Goal: Register for event/course

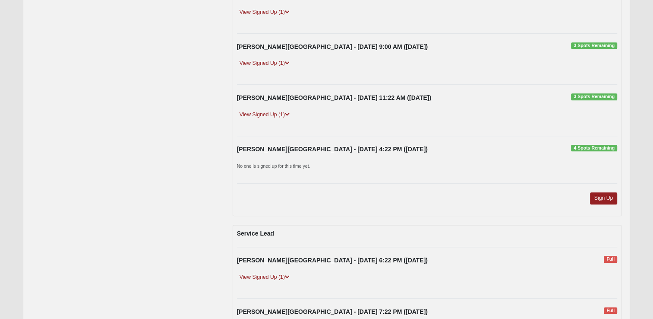
scroll to position [734, 0]
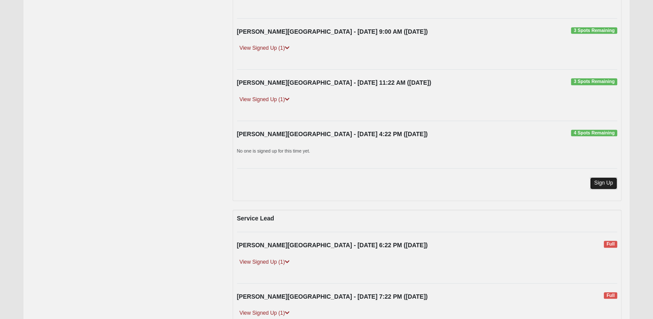
click at [598, 177] on link "Sign Up" at bounding box center [604, 183] width 28 height 12
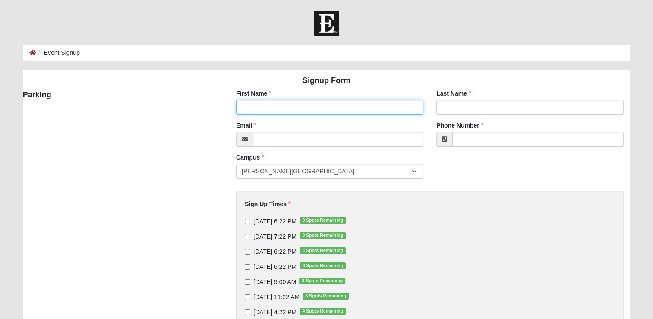
click at [263, 102] on input "First Name" at bounding box center [329, 107] width 187 height 15
type input "[PERSON_NAME]"
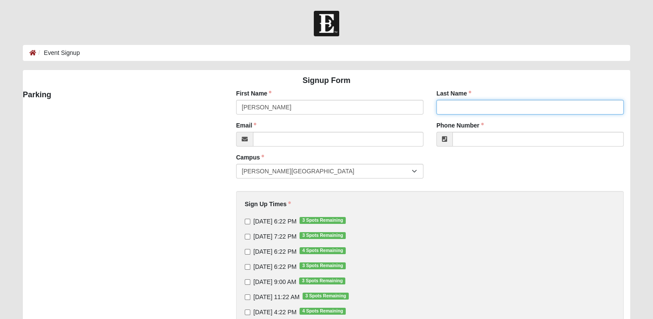
type input "[PERSON_NAME]"
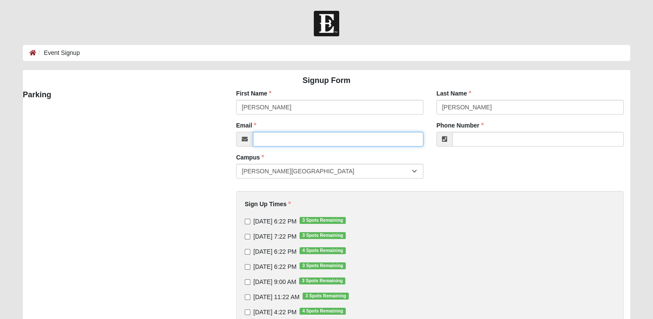
type input "[EMAIL_ADDRESS][DOMAIN_NAME]"
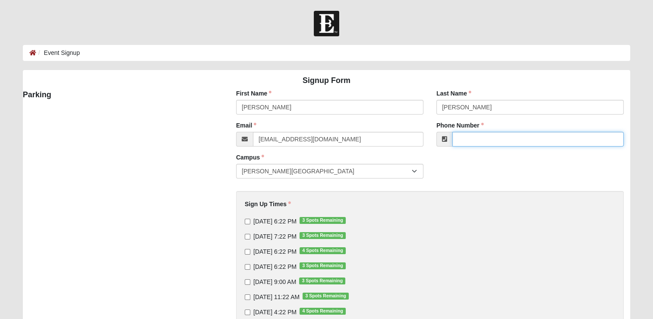
type input "[PHONE_NUMBER]"
click at [247, 237] on input "[DATE] 7:22 PM 3 Spots Remaining" at bounding box center [248, 237] width 6 height 6
checkbox input "true"
click at [248, 253] on input "[DATE] 6:22 PM 4 Spots Remaining" at bounding box center [248, 252] width 6 height 6
checkbox input "true"
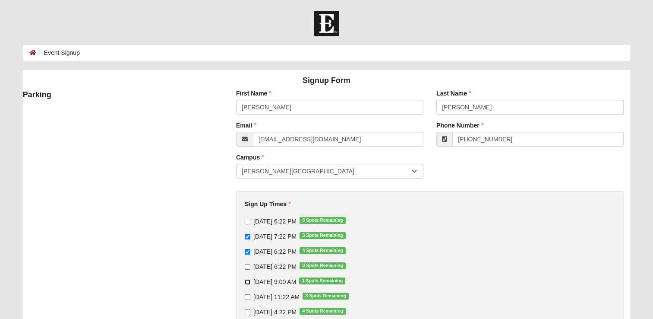
click at [246, 281] on input "[DATE] 9:00 AM 3 Spots Remaining" at bounding box center [248, 282] width 6 height 6
checkbox input "true"
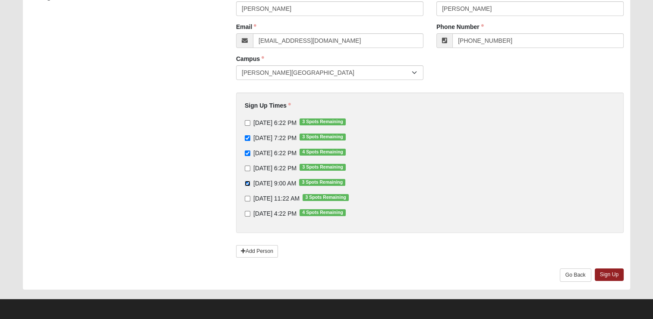
scroll to position [100, 0]
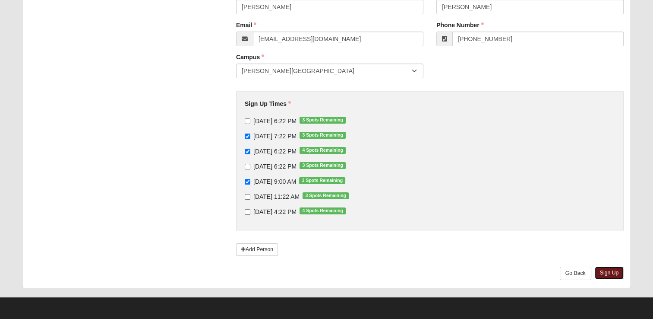
click at [610, 272] on link "Sign Up" at bounding box center [609, 272] width 29 height 13
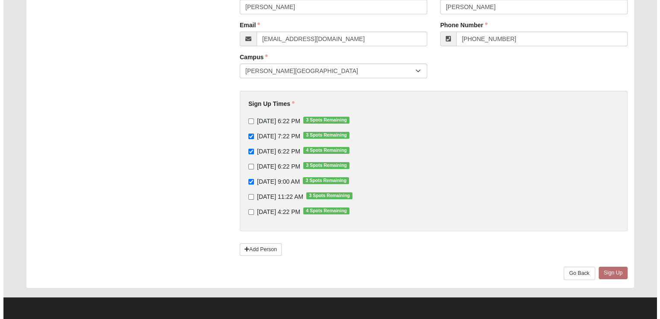
scroll to position [0, 0]
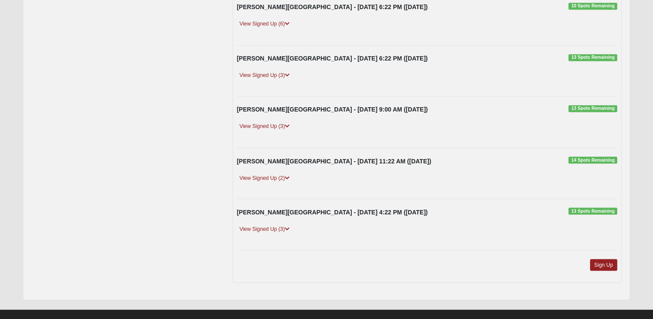
scroll to position [1503, 0]
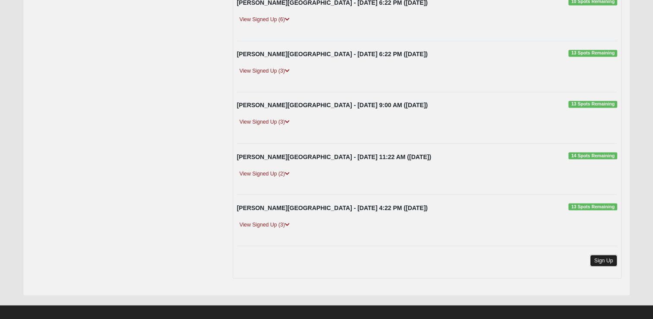
click at [603, 254] on link "Sign Up" at bounding box center [604, 260] width 28 height 12
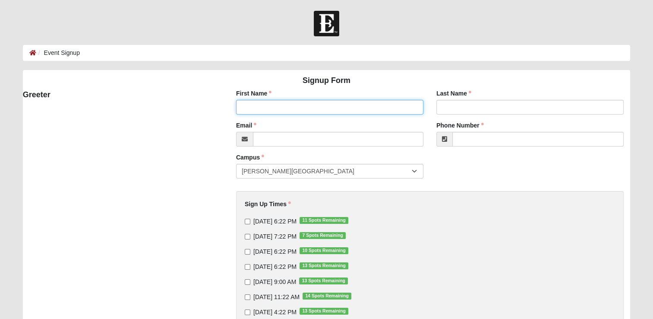
click at [290, 106] on input "First Name" at bounding box center [329, 107] width 187 height 15
type input "Patty"
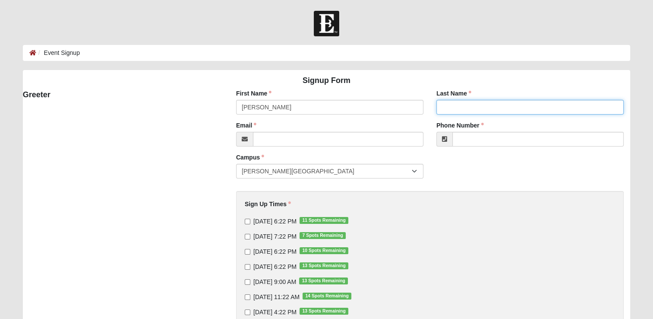
type input "[PERSON_NAME]"
type input "[EMAIL_ADDRESS][DOMAIN_NAME]"
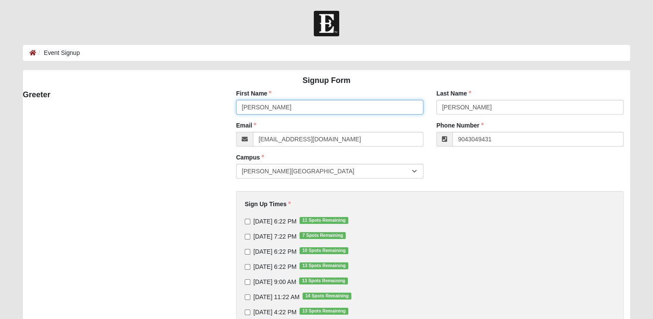
type input "[PHONE_NUMBER]"
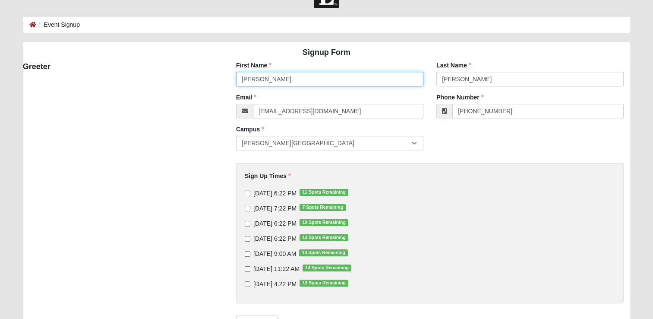
scroll to position [43, 0]
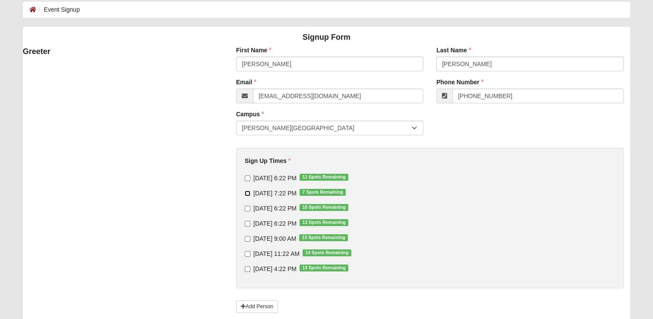
click at [247, 192] on input "9/11/2025 7:22 PM 7 Spots Remaining" at bounding box center [248, 193] width 6 height 6
checkbox input "true"
click at [247, 209] on input "9/12/2025 6:22 PM 10 Spots Remaining" at bounding box center [248, 209] width 6 height 6
checkbox input "true"
click at [252, 239] on label "9/14/2025 9:00 AM 13 Spots Remaining" at bounding box center [296, 238] width 103 height 9
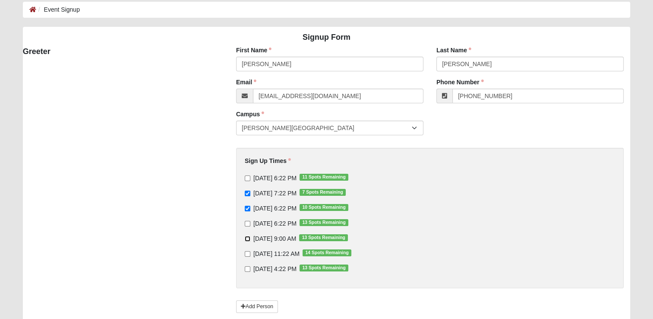
click at [250, 239] on input "9/14/2025 9:00 AM 13 Spots Remaining" at bounding box center [248, 239] width 6 height 6
checkbox input "true"
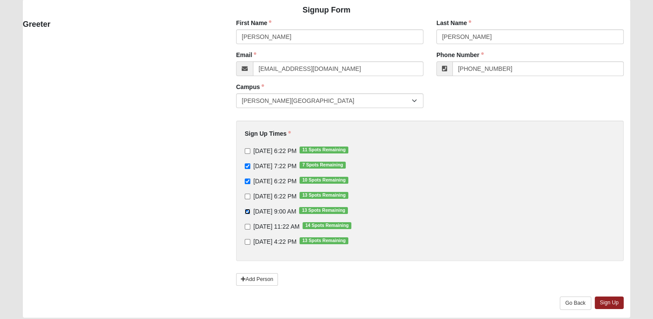
scroll to position [100, 0]
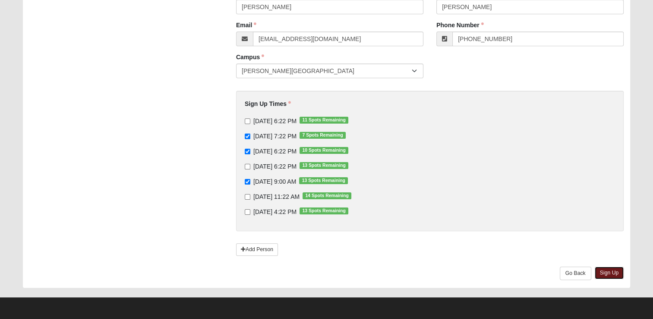
click at [604, 272] on link "Sign Up" at bounding box center [609, 272] width 29 height 13
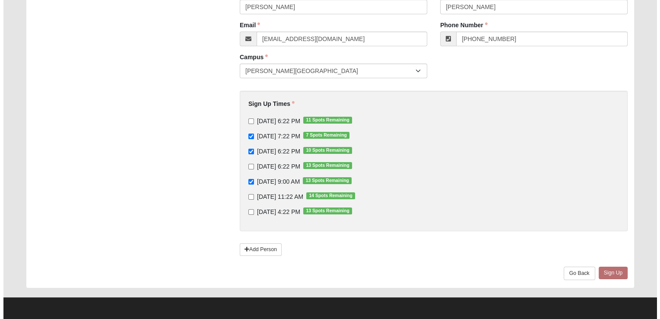
scroll to position [0, 0]
